Goal: Contribute content: Add original content to the website for others to see

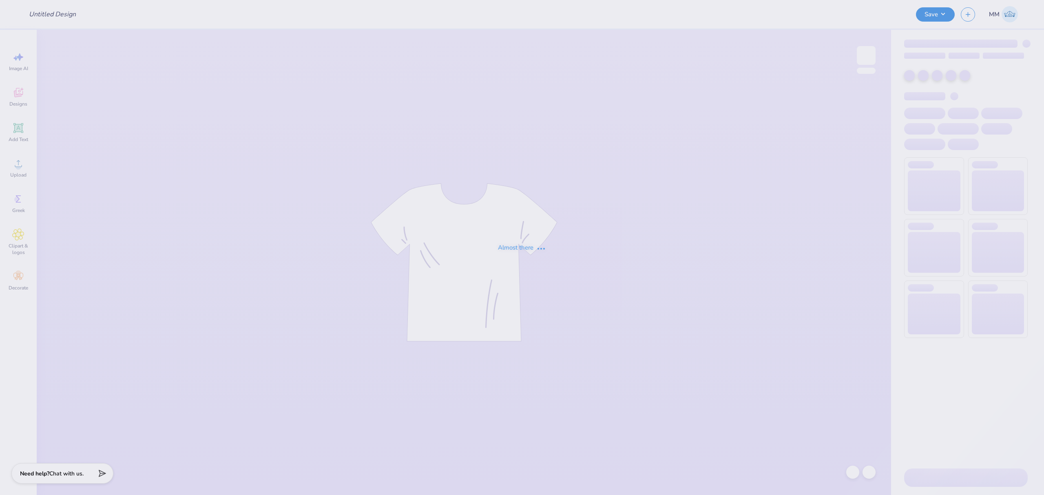
type input "T-Shirts for Fall Showcase"
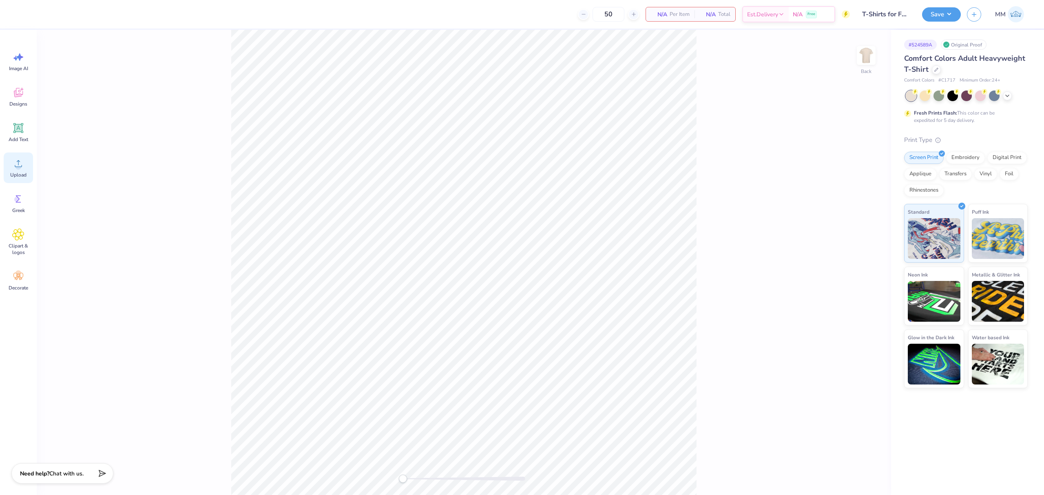
click at [23, 166] on icon at bounding box center [18, 163] width 12 height 12
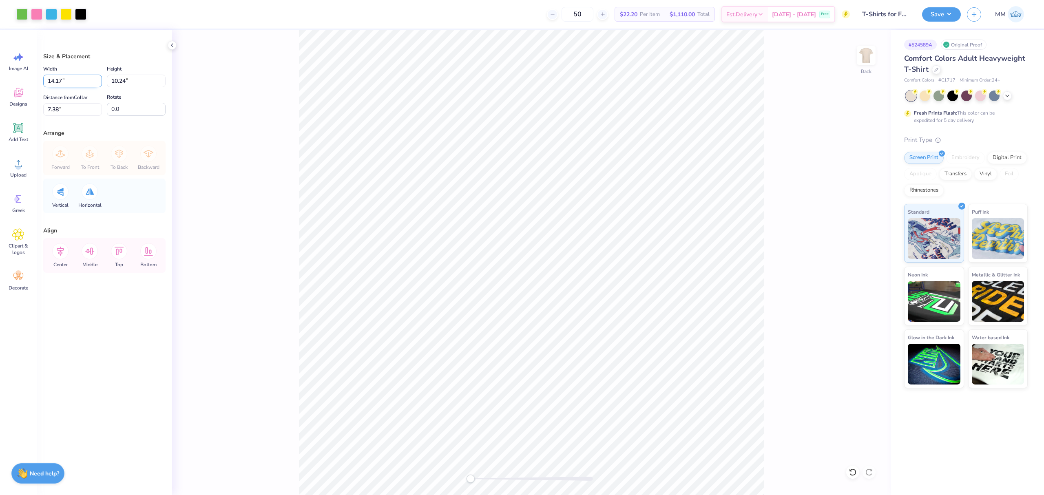
click at [73, 81] on input "14.17" at bounding box center [72, 81] width 59 height 13
type input "11.00"
type input "7.95"
click at [72, 113] on input "8.53" at bounding box center [72, 109] width 59 height 13
type input "3"
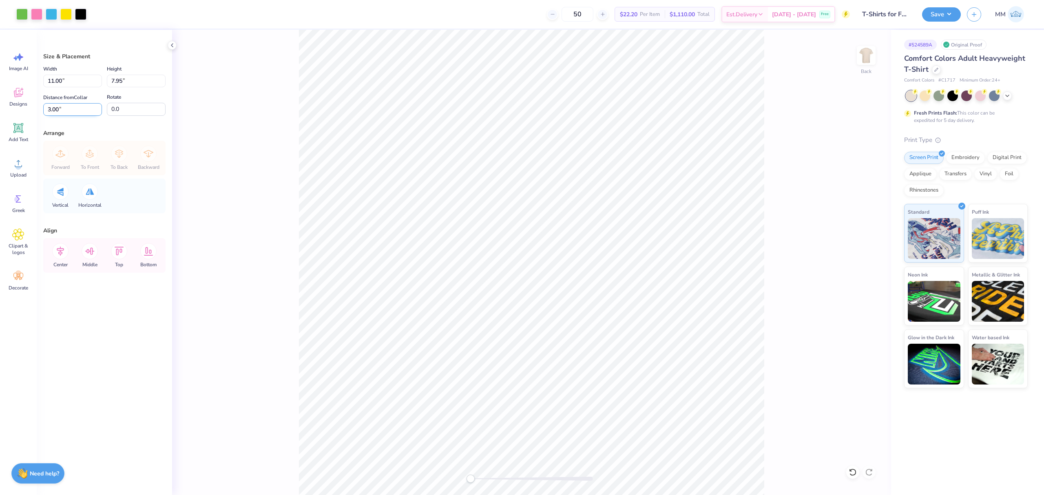
click at [64, 113] on input "3.00" at bounding box center [72, 109] width 59 height 13
type input "2"
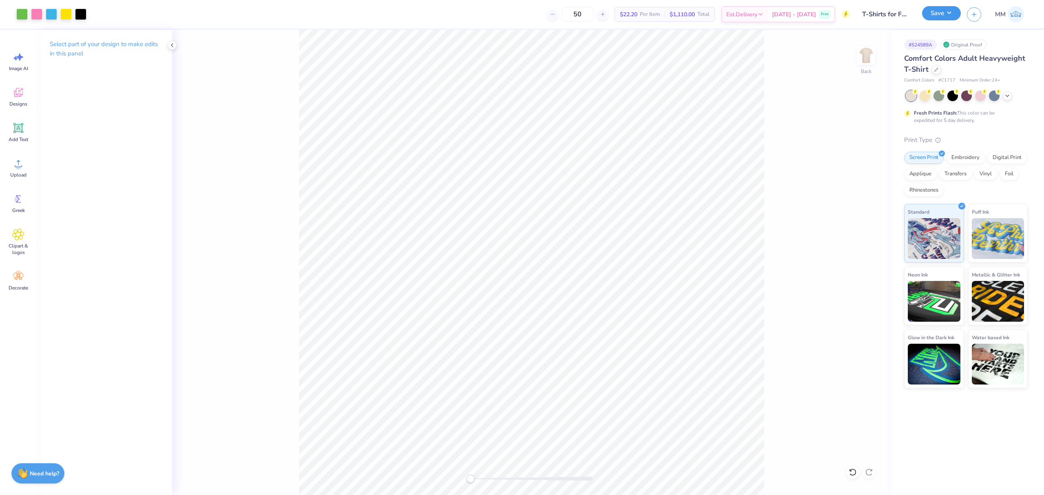
click at [931, 15] on button "Save" at bounding box center [941, 13] width 39 height 14
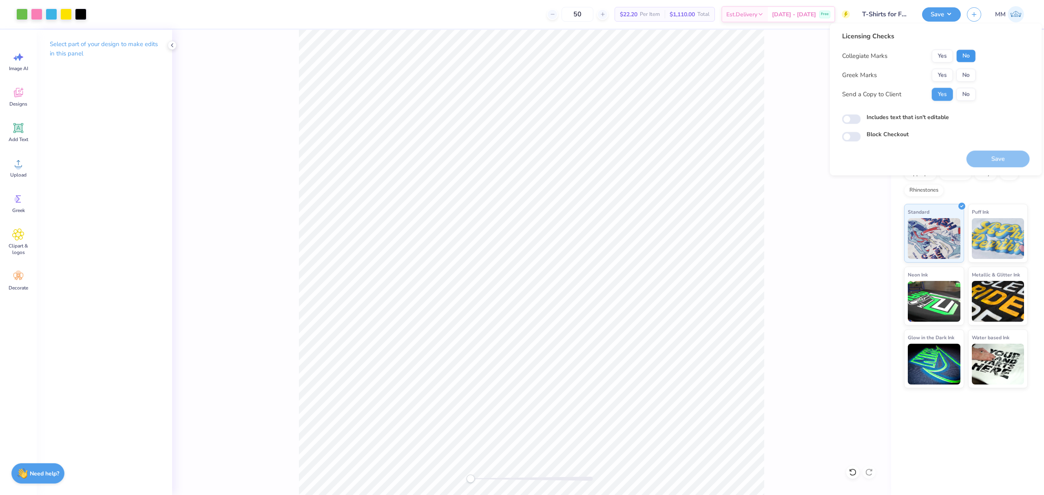
click at [963, 55] on button "No" at bounding box center [966, 55] width 20 height 13
click at [965, 77] on button "No" at bounding box center [966, 74] width 20 height 13
click at [909, 118] on label "Includes text that isn't editable" at bounding box center [907, 117] width 82 height 9
click at [861, 118] on input "Includes text that isn't editable" at bounding box center [851, 120] width 19 height 10
checkbox input "true"
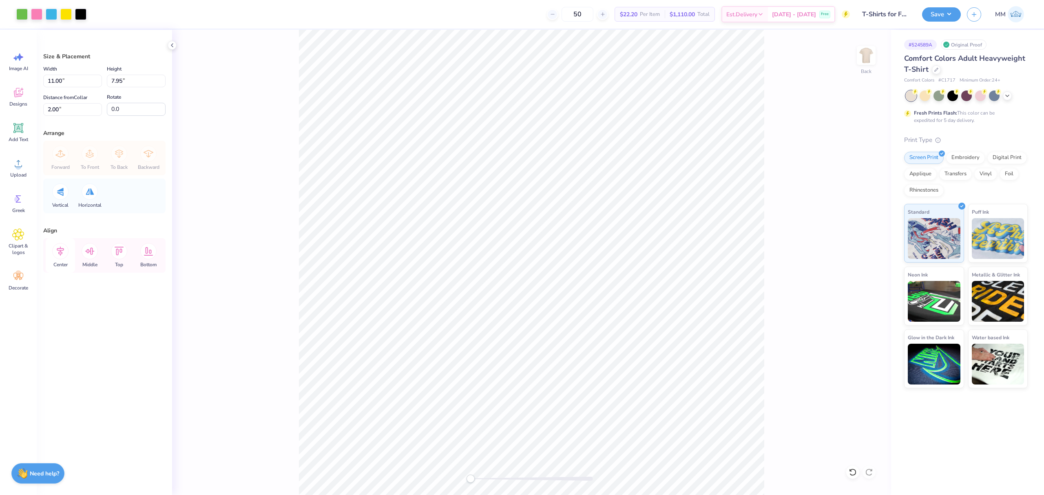
click at [60, 256] on icon at bounding box center [60, 251] width 16 height 16
click at [62, 252] on icon at bounding box center [60, 251] width 16 height 16
click at [935, 17] on button "Save" at bounding box center [941, 13] width 39 height 14
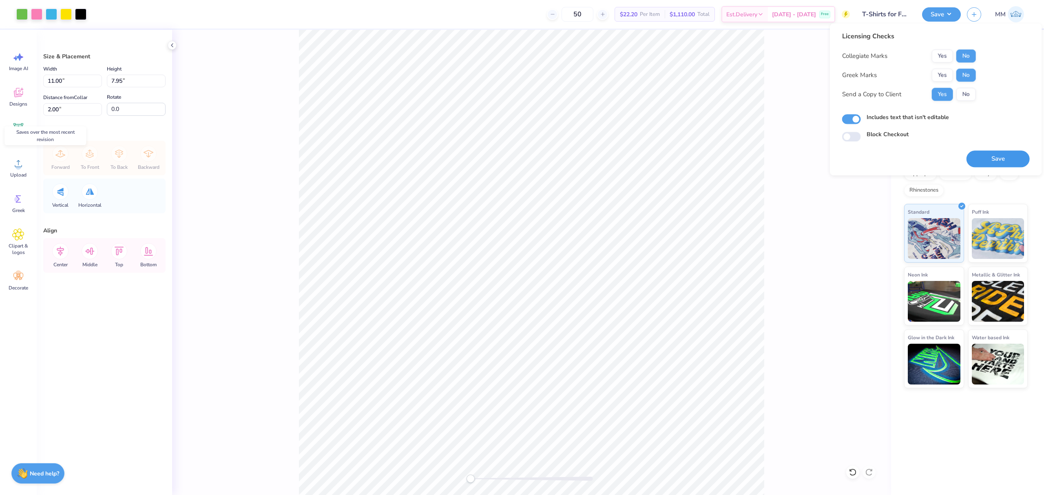
click at [990, 163] on button "Save" at bounding box center [997, 158] width 63 height 17
